Goal: Task Accomplishment & Management: Complete application form

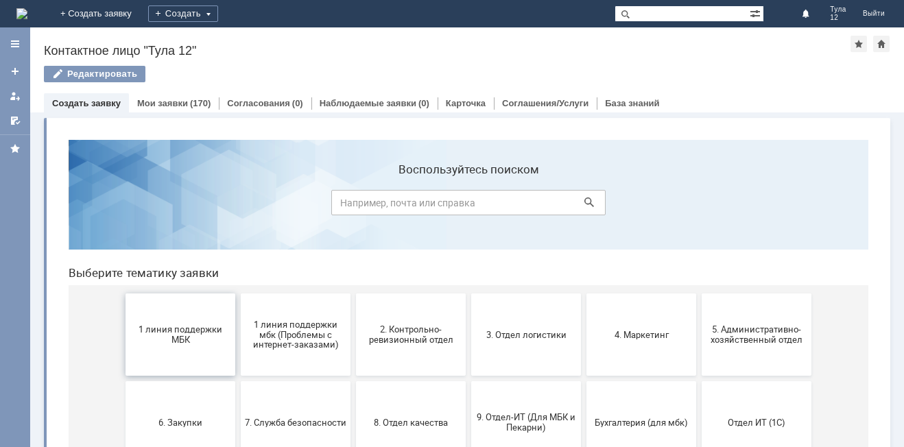
click at [140, 333] on span "1 линия поддержки МБК" at bounding box center [181, 334] width 102 height 21
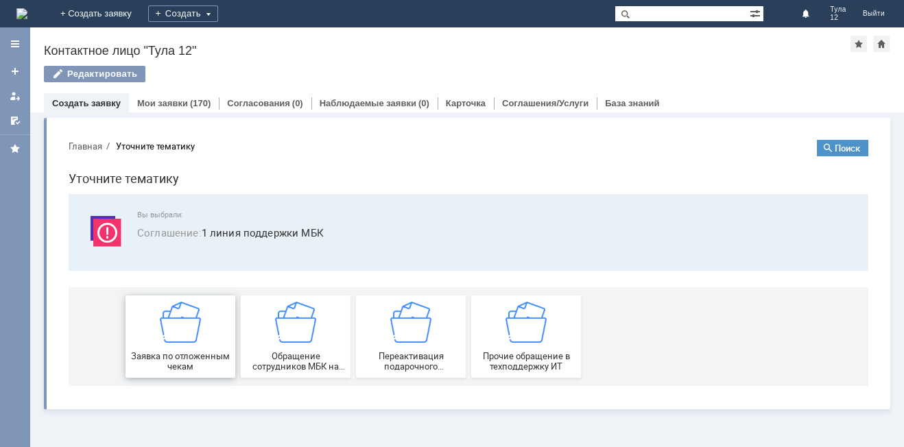
click at [146, 333] on div "Заявка по отложенным чекам" at bounding box center [181, 337] width 102 height 70
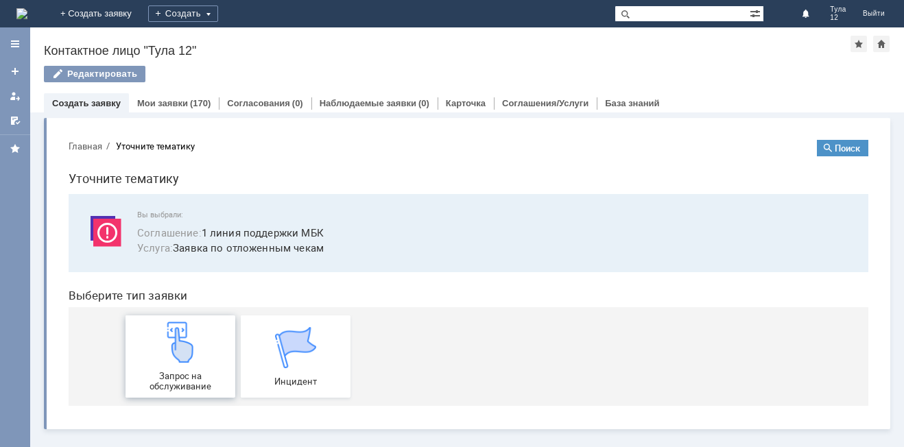
click at [150, 337] on div "Запрос на обслуживание" at bounding box center [181, 357] width 102 height 70
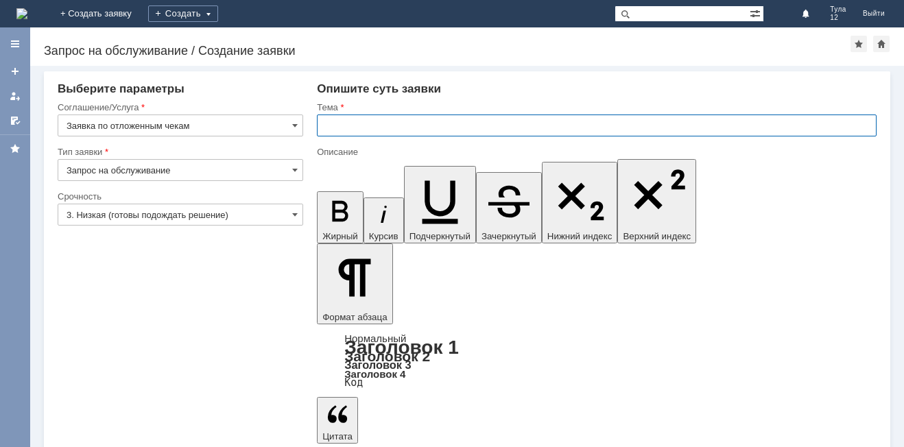
click at [368, 123] on input "text" at bounding box center [597, 126] width 560 height 22
type input "отложенные чеки"
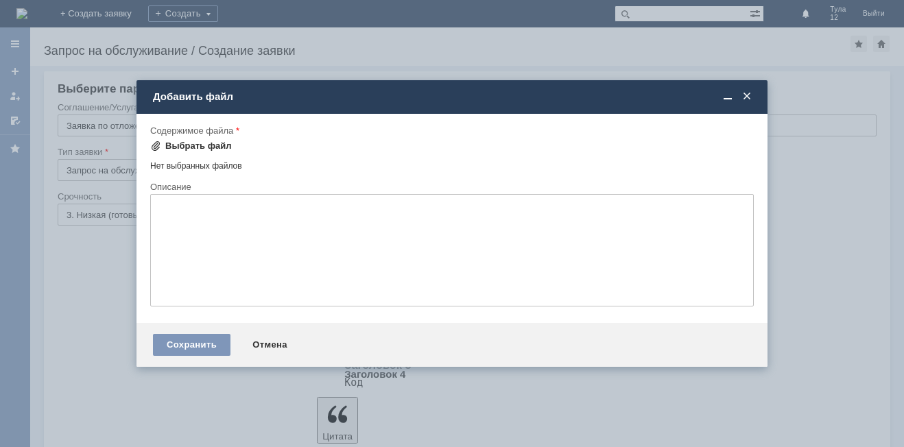
click at [198, 146] on div "Выбрать файл" at bounding box center [198, 146] width 67 height 11
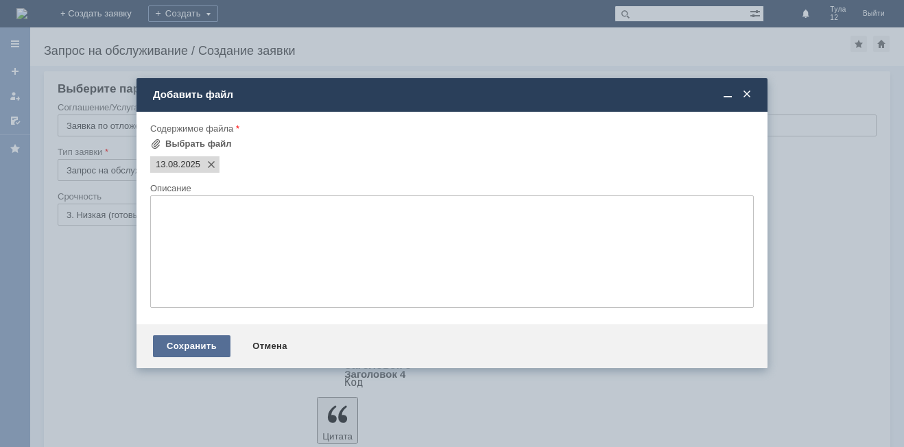
click at [196, 342] on div "Сохранить" at bounding box center [192, 346] width 78 height 22
